Goal: Transaction & Acquisition: Purchase product/service

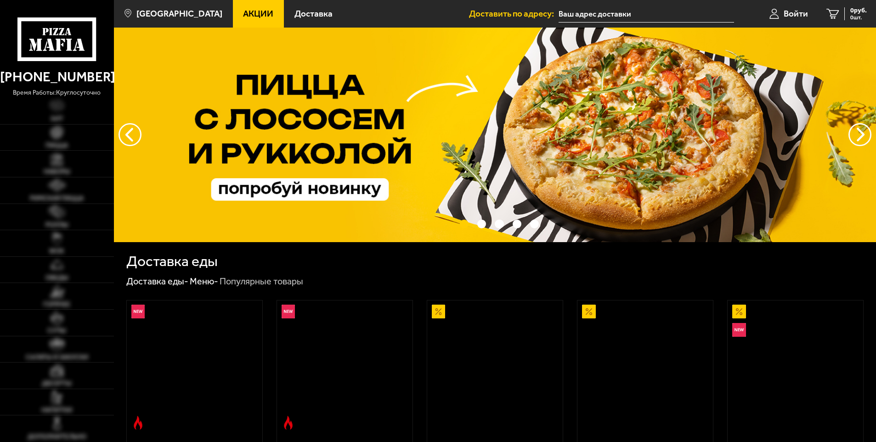
type input "[STREET_ADDRESS]"
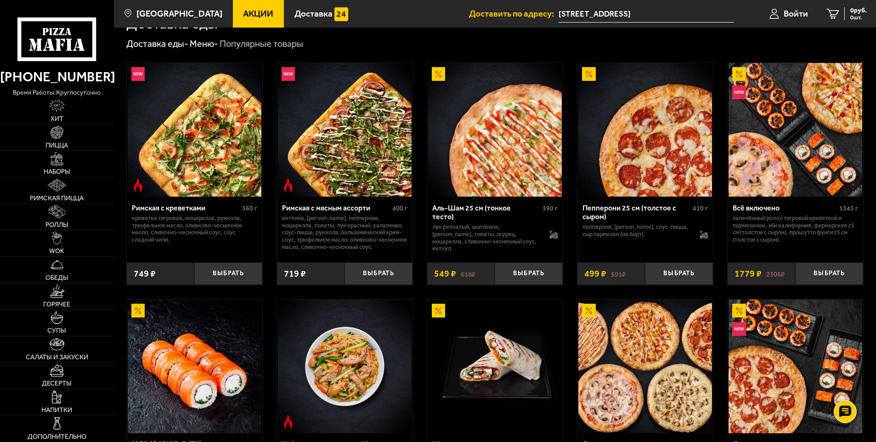
scroll to position [230, 0]
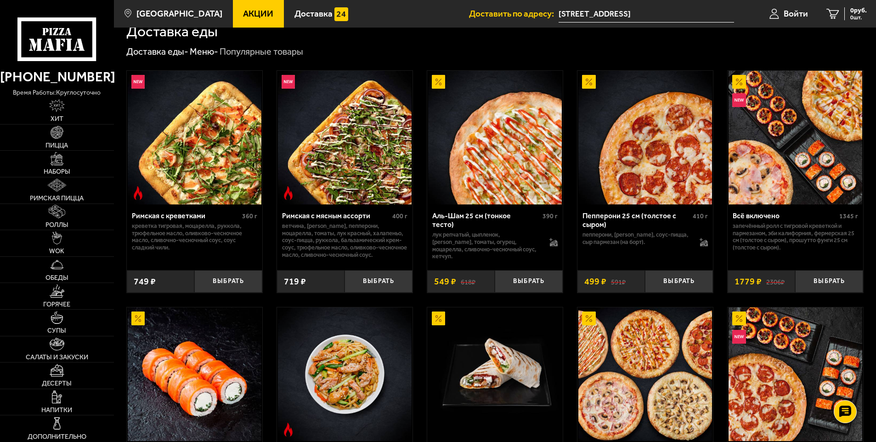
click at [323, 216] on div "Римская с мясным ассорти" at bounding box center [336, 215] width 108 height 9
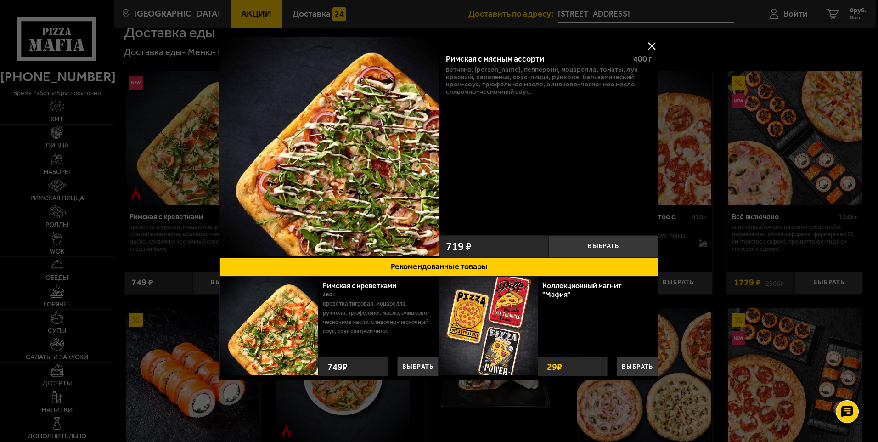
click at [650, 46] on button at bounding box center [652, 46] width 14 height 14
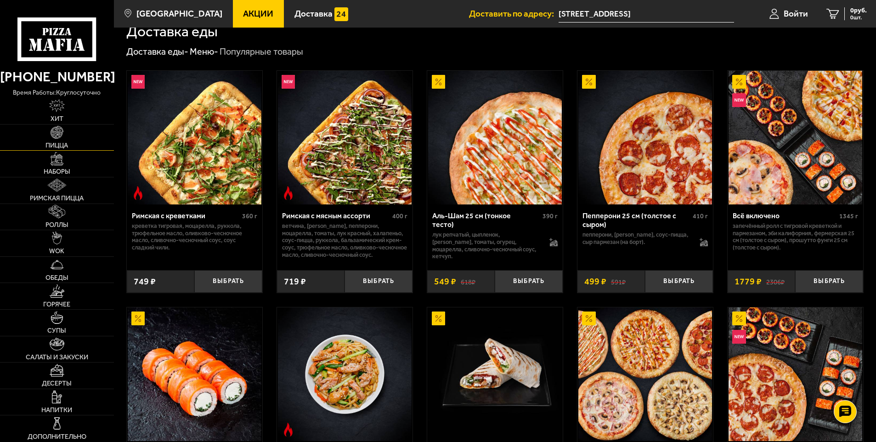
click at [56, 133] on img at bounding box center [57, 132] width 13 height 13
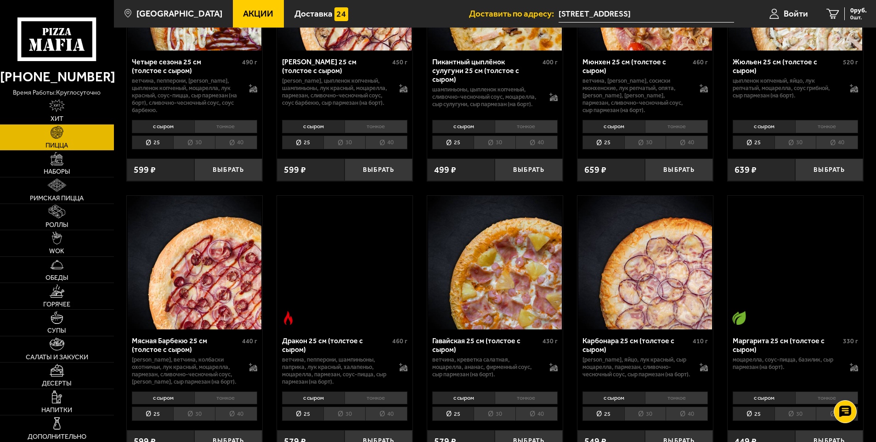
scroll to position [1561, 0]
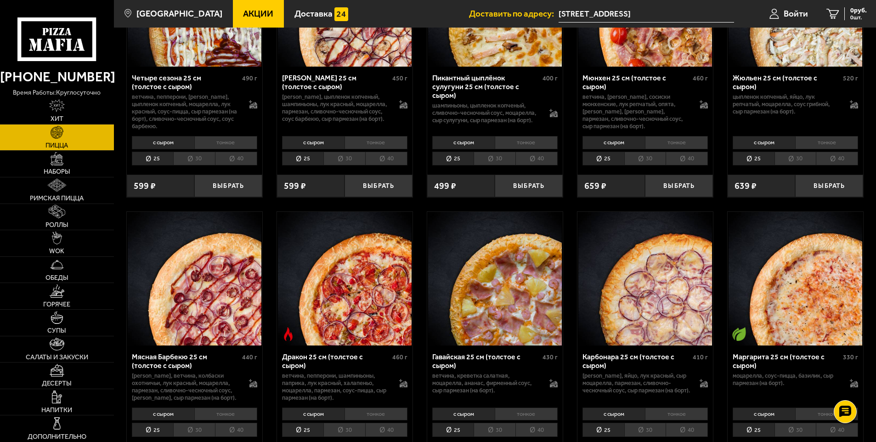
click at [491, 162] on li "30" at bounding box center [494, 159] width 42 height 14
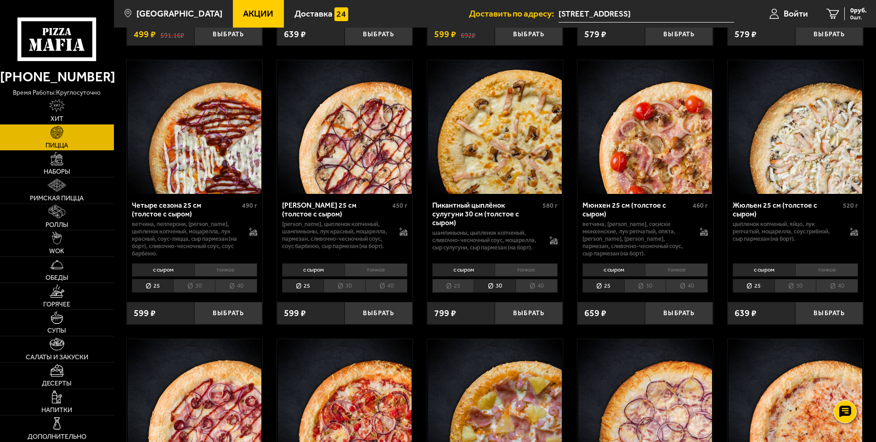
scroll to position [1423, 0]
